Goal: Task Accomplishment & Management: Use online tool/utility

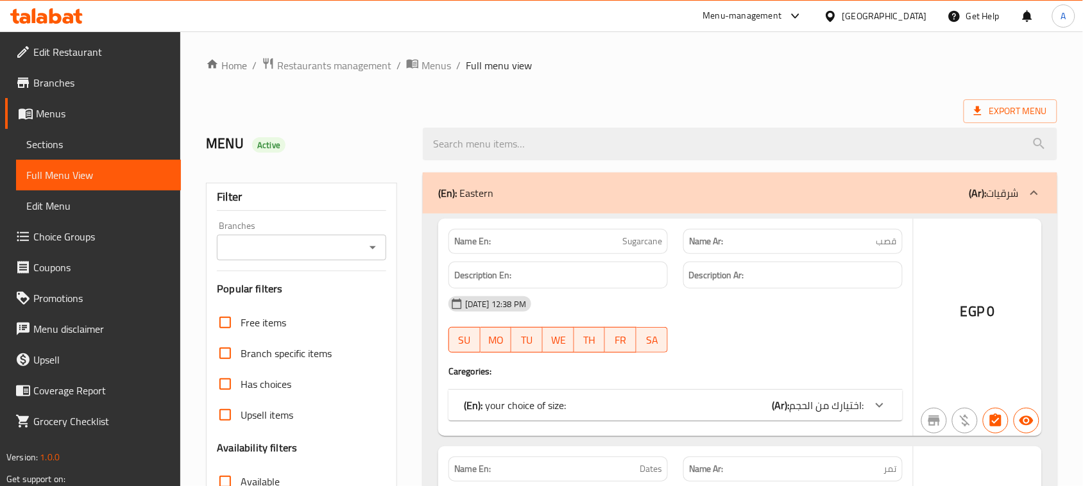
click at [325, 56] on div at bounding box center [541, 243] width 1083 height 486
click at [325, 67] on div at bounding box center [541, 243] width 1083 height 486
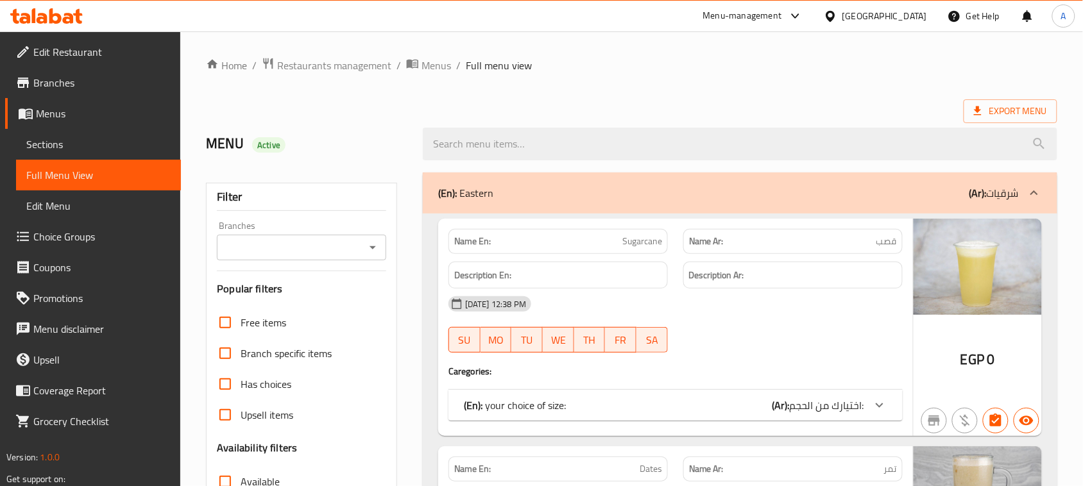
click at [325, 67] on span "Restaurants management" at bounding box center [334, 65] width 114 height 15
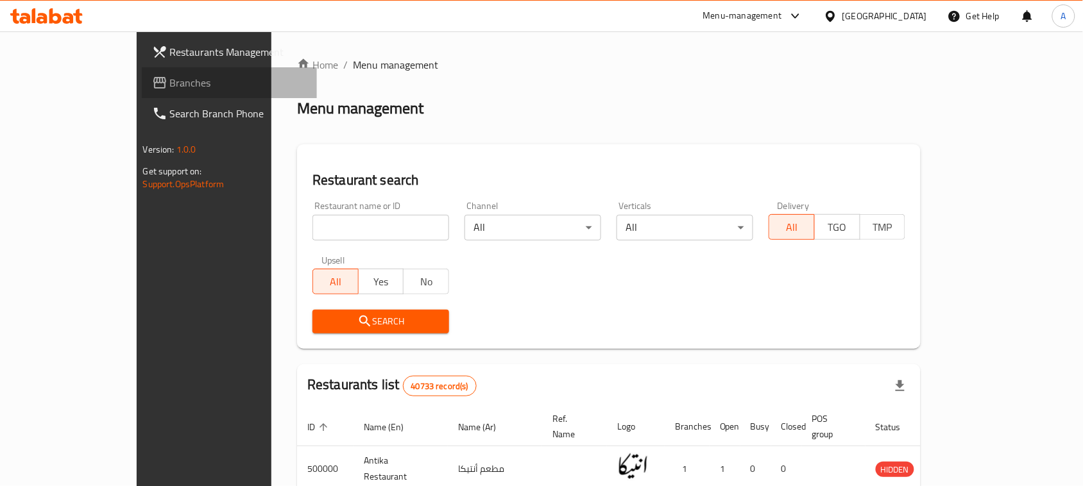
click at [170, 80] on span "Branches" at bounding box center [238, 82] width 137 height 15
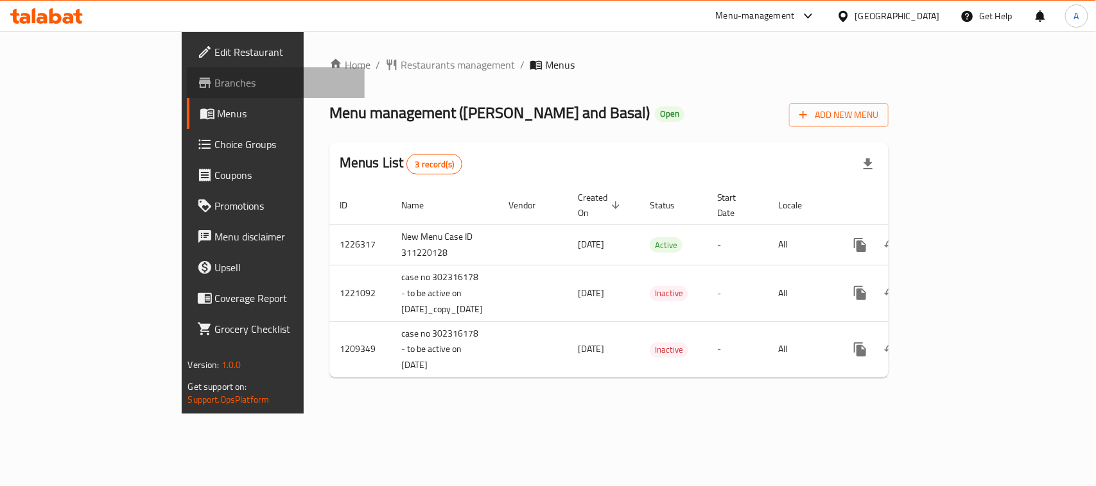
click at [215, 84] on span "Branches" at bounding box center [284, 82] width 139 height 15
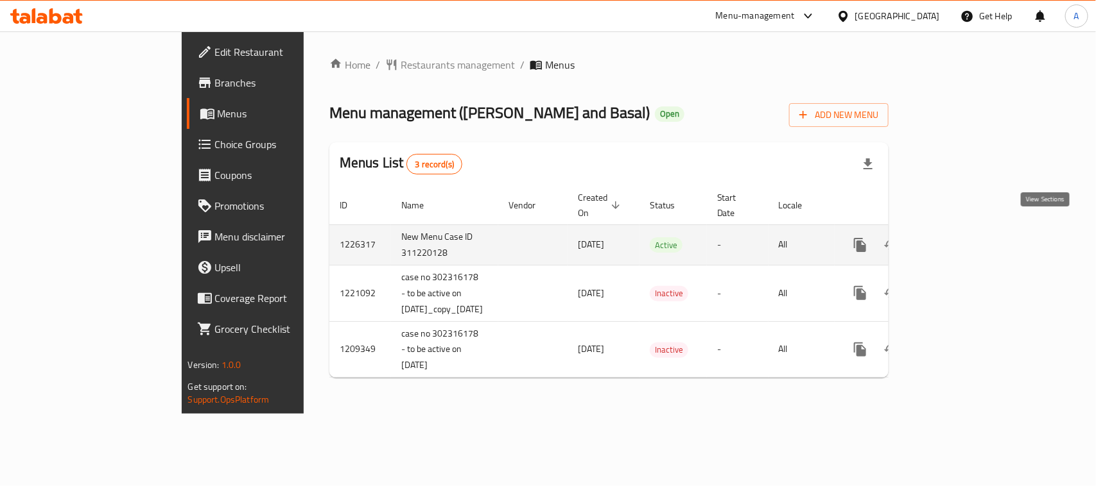
click at [960, 237] on icon "enhanced table" at bounding box center [952, 244] width 15 height 15
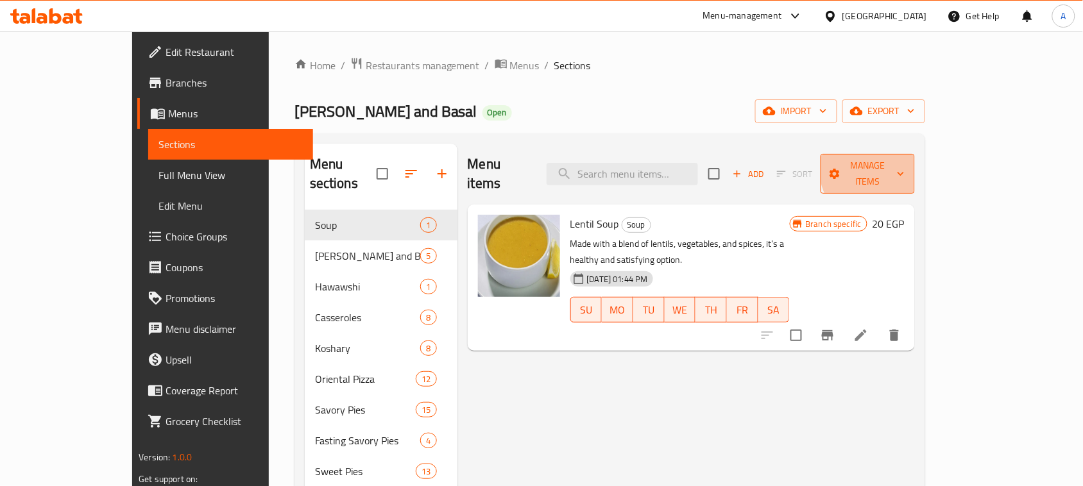
click at [905, 167] on span "Manage items" at bounding box center [868, 174] width 74 height 32
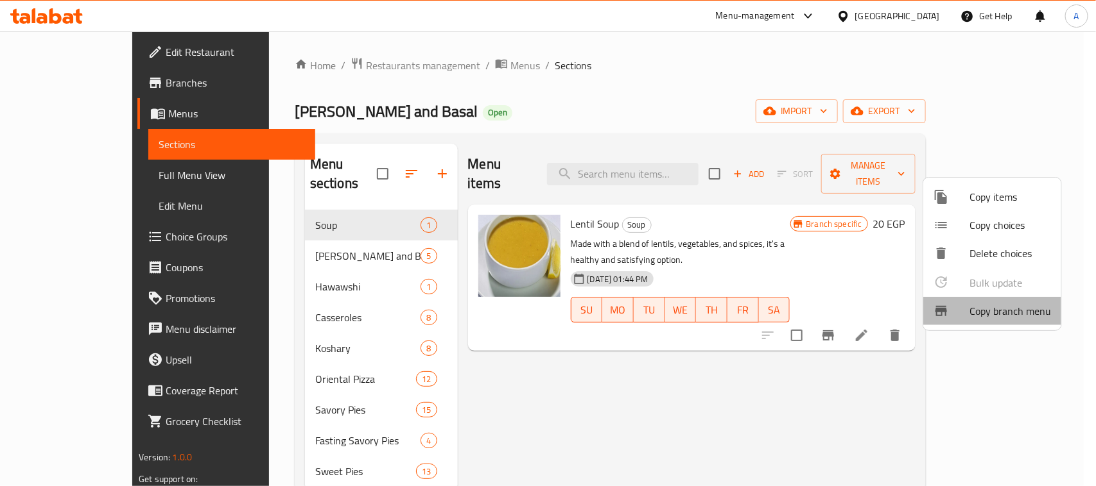
click at [1008, 315] on span "Copy branch menu" at bounding box center [1010, 311] width 82 height 15
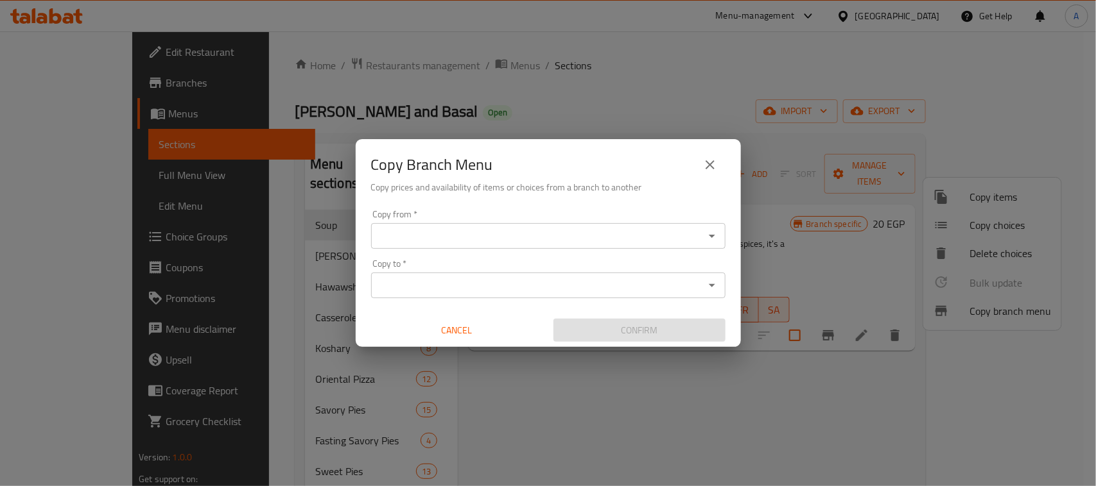
click at [619, 251] on div "Copy from   * Copy from * Copy to   * Copy to * Cancel Confirm" at bounding box center [548, 276] width 385 height 143
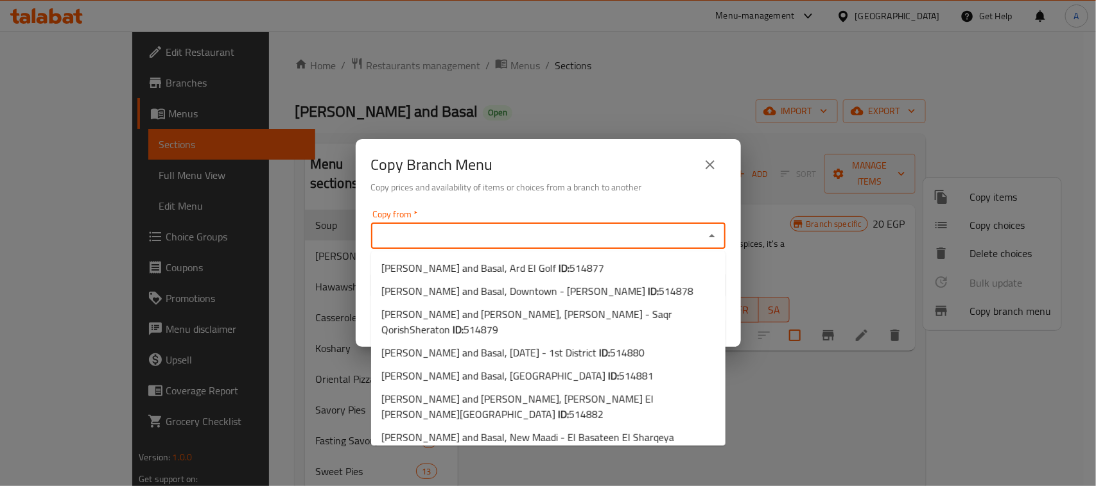
click at [618, 244] on input "Copy from   *" at bounding box center [537, 236] width 325 height 18
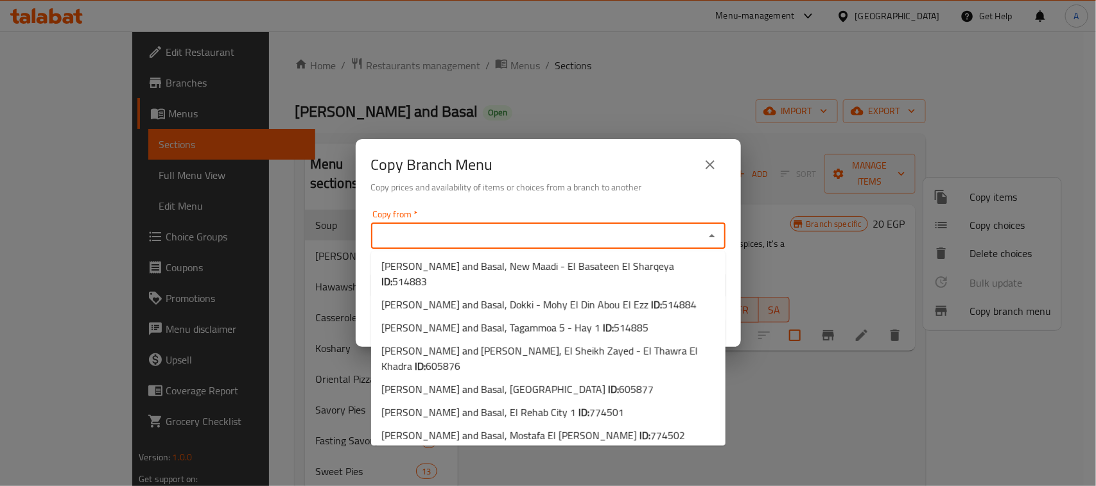
scroll to position [80, 0]
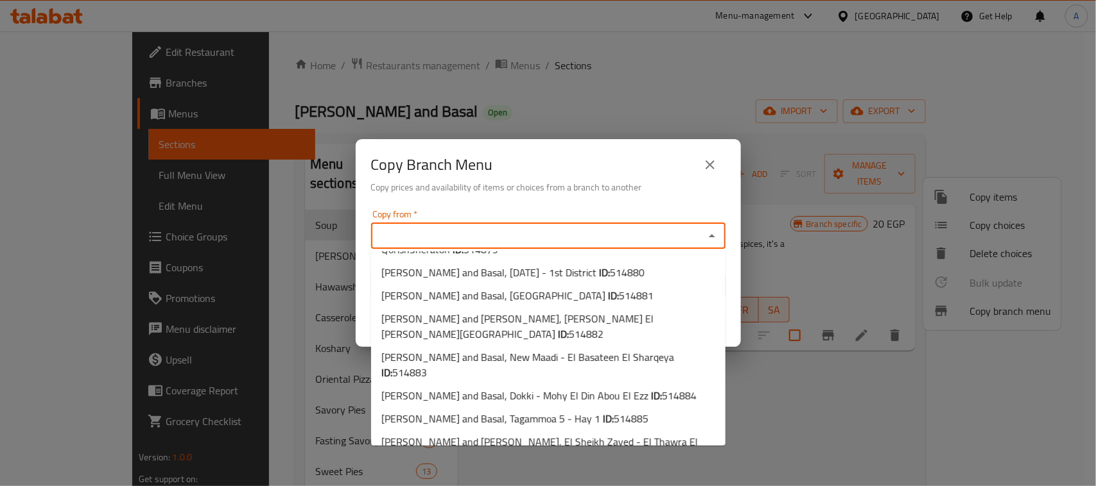
click at [594, 469] on li "[PERSON_NAME] and Basal, [GEOGRAPHIC_DATA] ID: 605877" at bounding box center [548, 480] width 354 height 23
type input "[PERSON_NAME] and Basal, [GEOGRAPHIC_DATA]"
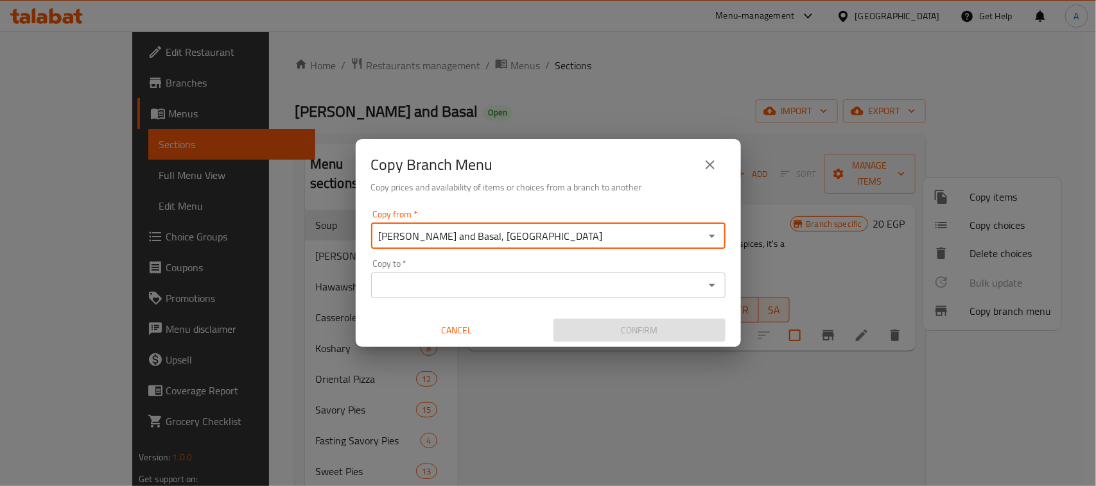
click at [564, 286] on input "Copy to   *" at bounding box center [537, 286] width 325 height 18
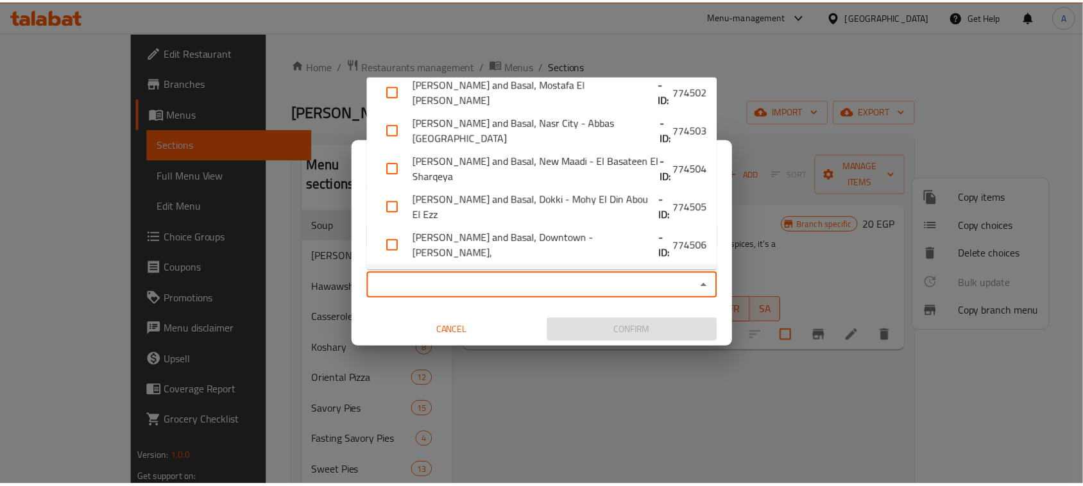
scroll to position [463, 0]
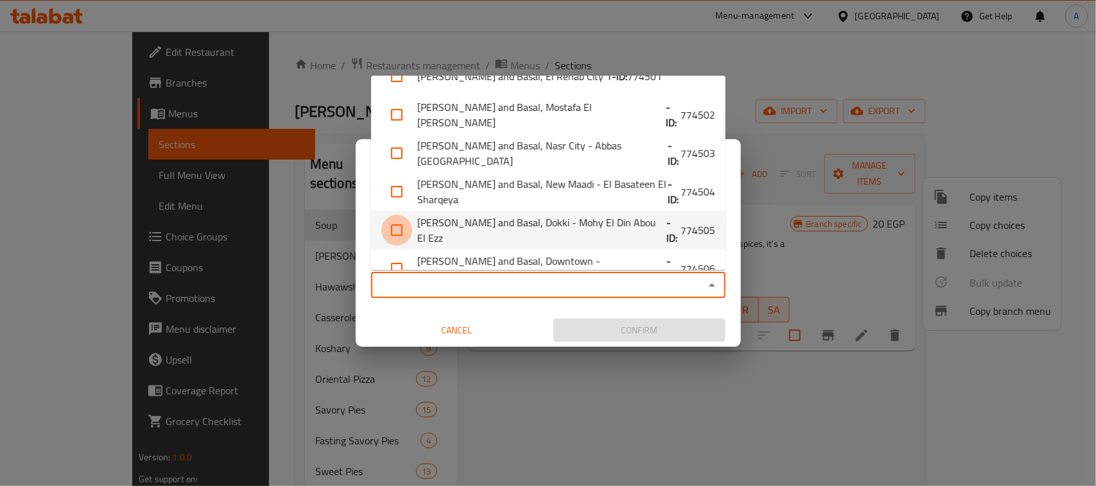
click at [402, 215] on input "checkbox" at bounding box center [396, 230] width 31 height 31
checkbox input "true"
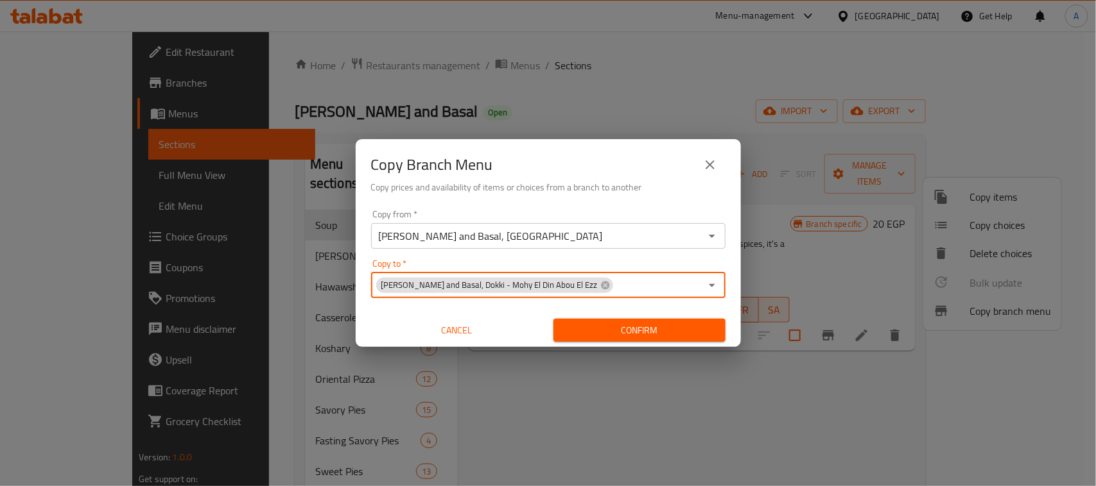
click at [639, 331] on span "Confirm" at bounding box center [639, 331] width 151 height 16
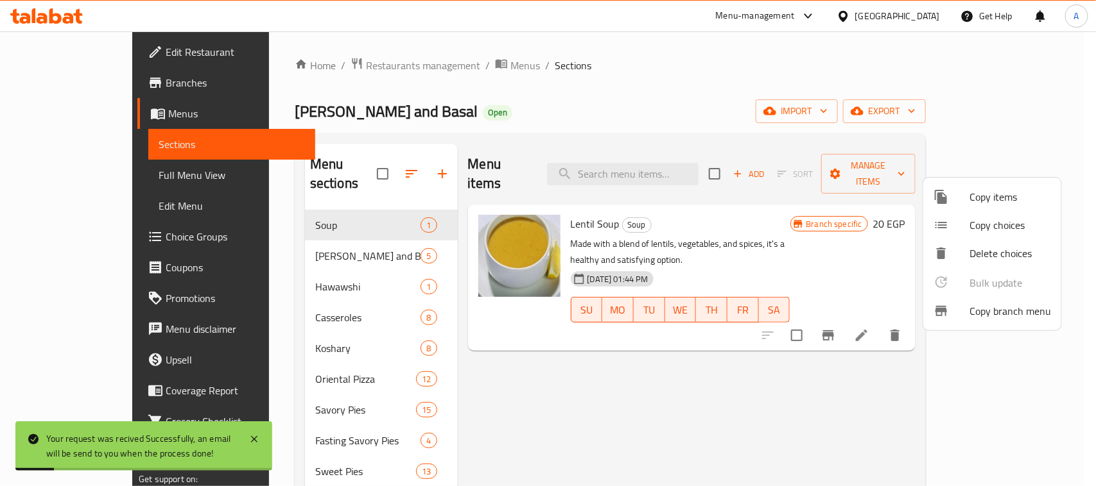
click at [656, 393] on div at bounding box center [548, 243] width 1096 height 486
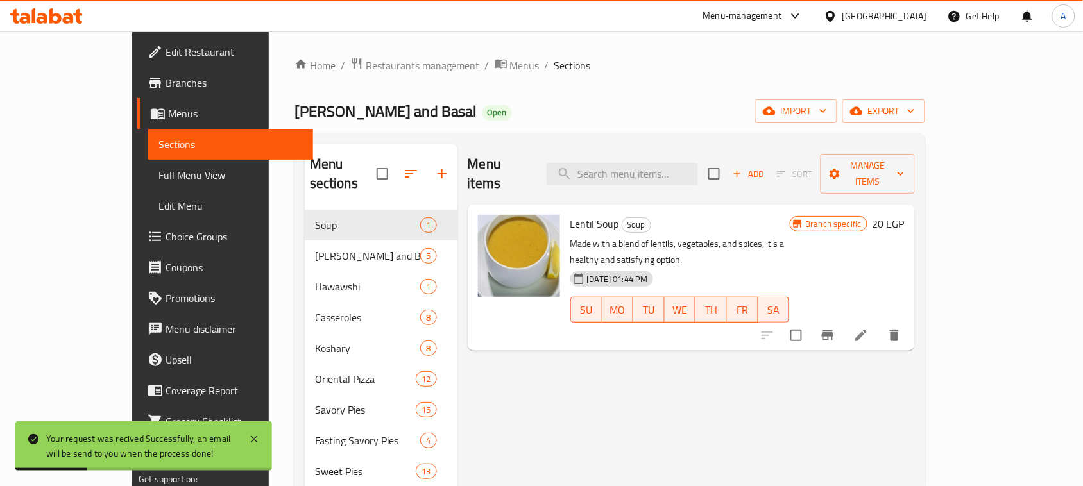
click at [166, 85] on span "Branches" at bounding box center [234, 82] width 137 height 15
